Goal: Task Accomplishment & Management: Manage account settings

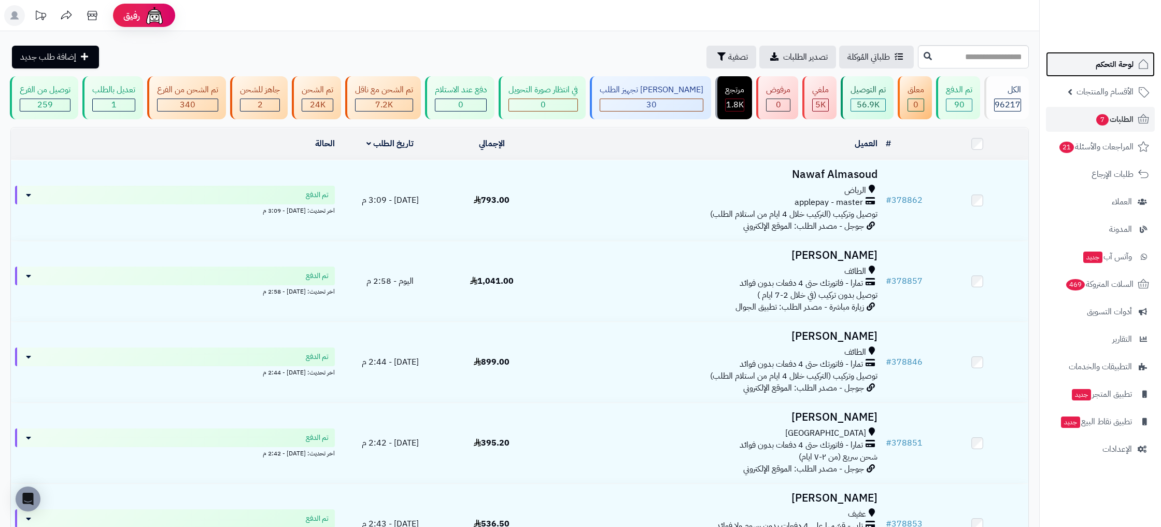
click at [1116, 62] on span "لوحة التحكم" at bounding box center [1115, 64] width 38 height 15
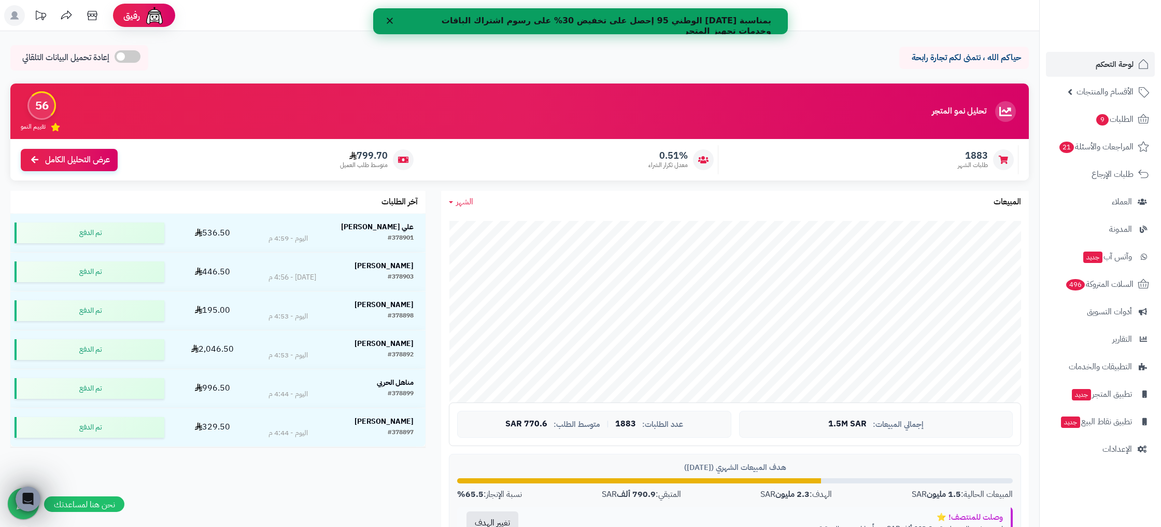
scroll to position [1, 0]
drag, startPoint x: 677, startPoint y: 22, endPoint x: 578, endPoint y: 21, distance: 99.0
click at [578, 21] on b "بمناسبة [DATE] الوطني 95 إحصل على تخفيض 30% على رسوم اشتراك الباقات وخدمات تجهي…" at bounding box center [607, 26] width 330 height 20
click at [583, 21] on b "بمناسبة [DATE] الوطني 95 إحصل على تخفيض 30% على رسوم اشتراك الباقات وخدمات تجهي…" at bounding box center [607, 26] width 330 height 20
click at [583, 21] on b "بمناسبة اليوم الوطني 95 إحصل على تخفيض 30% على رسوم اشتراك الباقات وخدمات تجهيز…" at bounding box center [607, 26] width 330 height 20
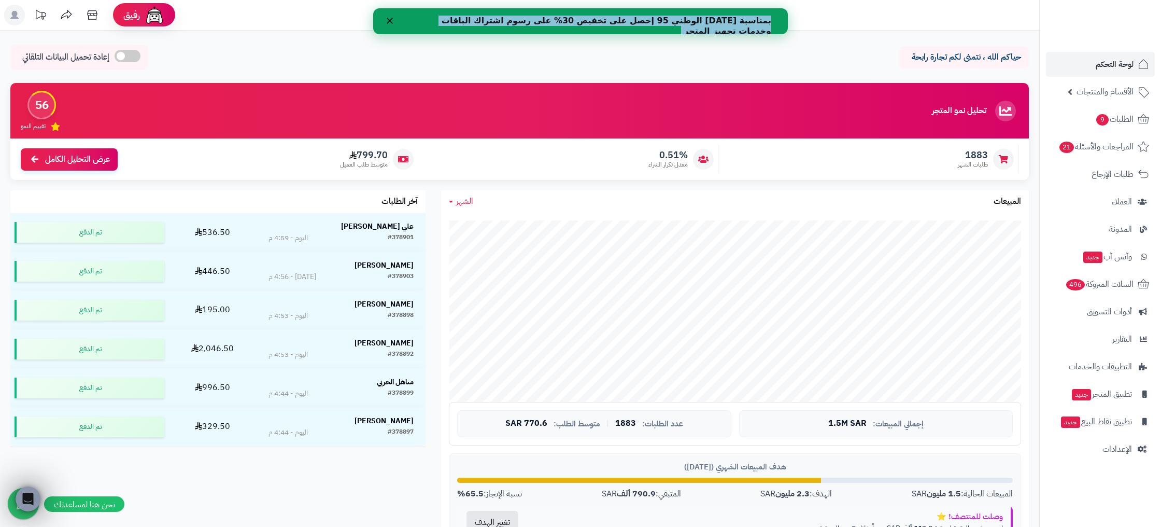
click at [583, 21] on b "بمناسبة اليوم الوطني 95 إحصل على تخفيض 30% على رسوم اشتراك الباقات وخدمات تجهيز…" at bounding box center [607, 26] width 330 height 20
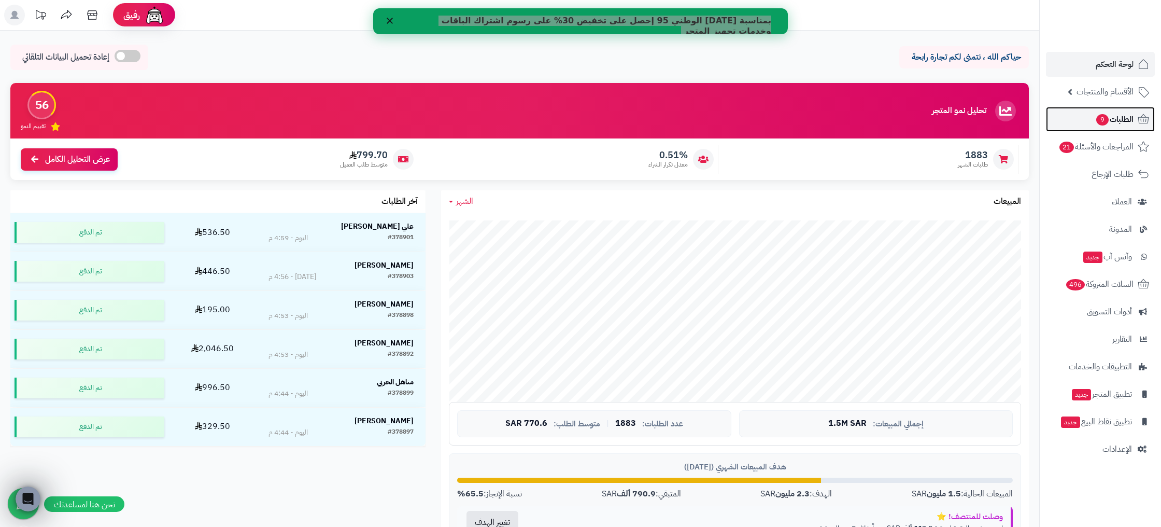
click at [1131, 122] on span "الطلبات 9" at bounding box center [1114, 119] width 38 height 15
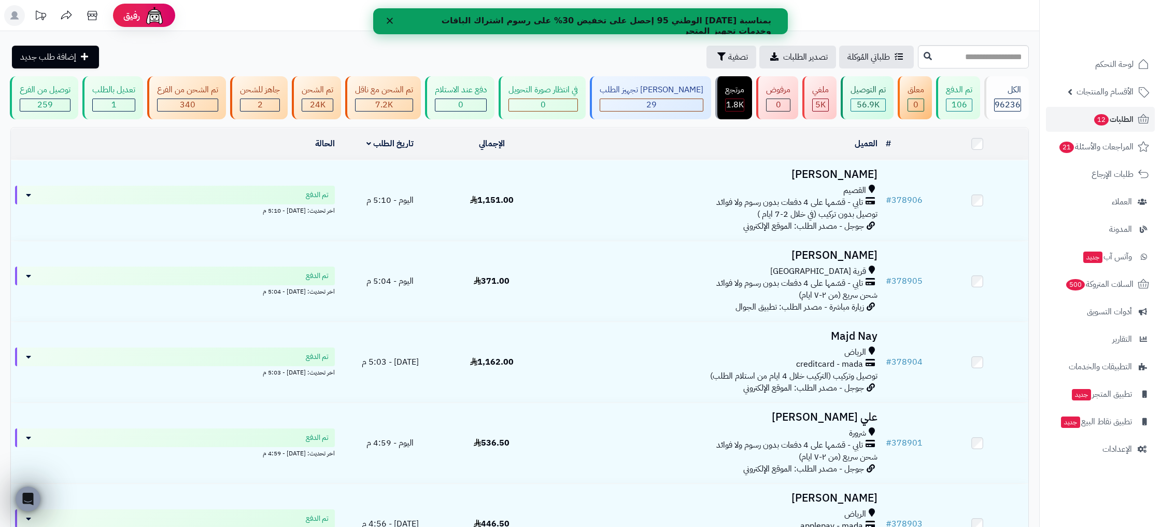
click at [387, 22] on icon "إغلاق" at bounding box center [390, 21] width 6 height 6
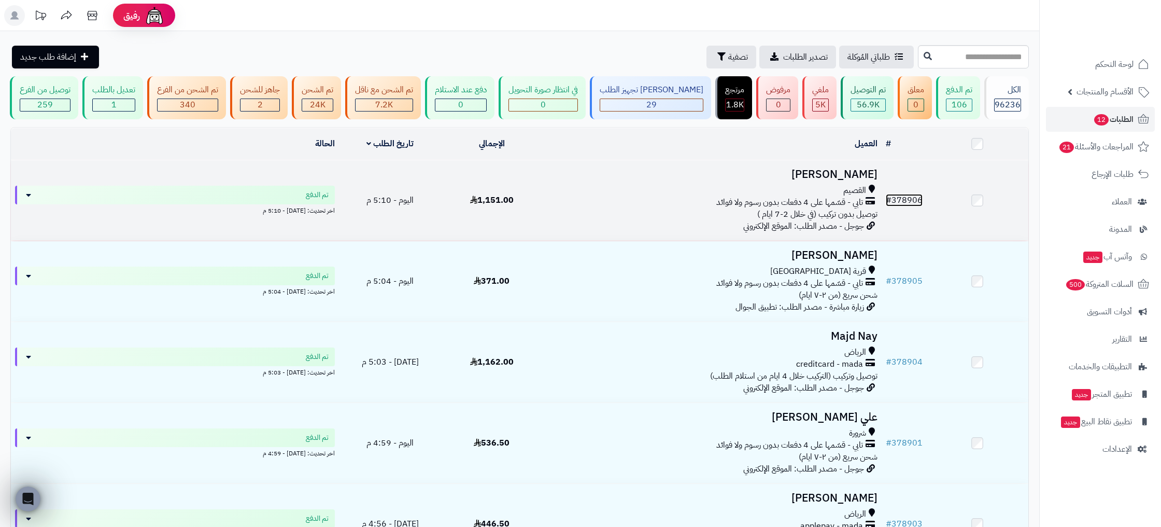
click at [909, 202] on link "# 378906" at bounding box center [904, 200] width 37 height 12
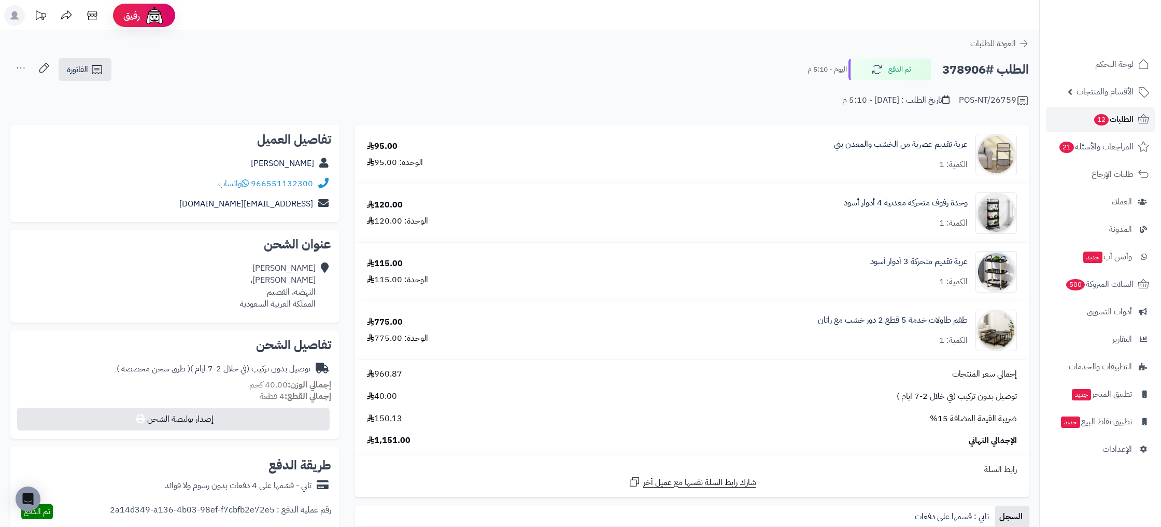
click at [1125, 118] on span "الطلبات 12" at bounding box center [1113, 119] width 40 height 15
